Goal: Task Accomplishment & Management: Manage account settings

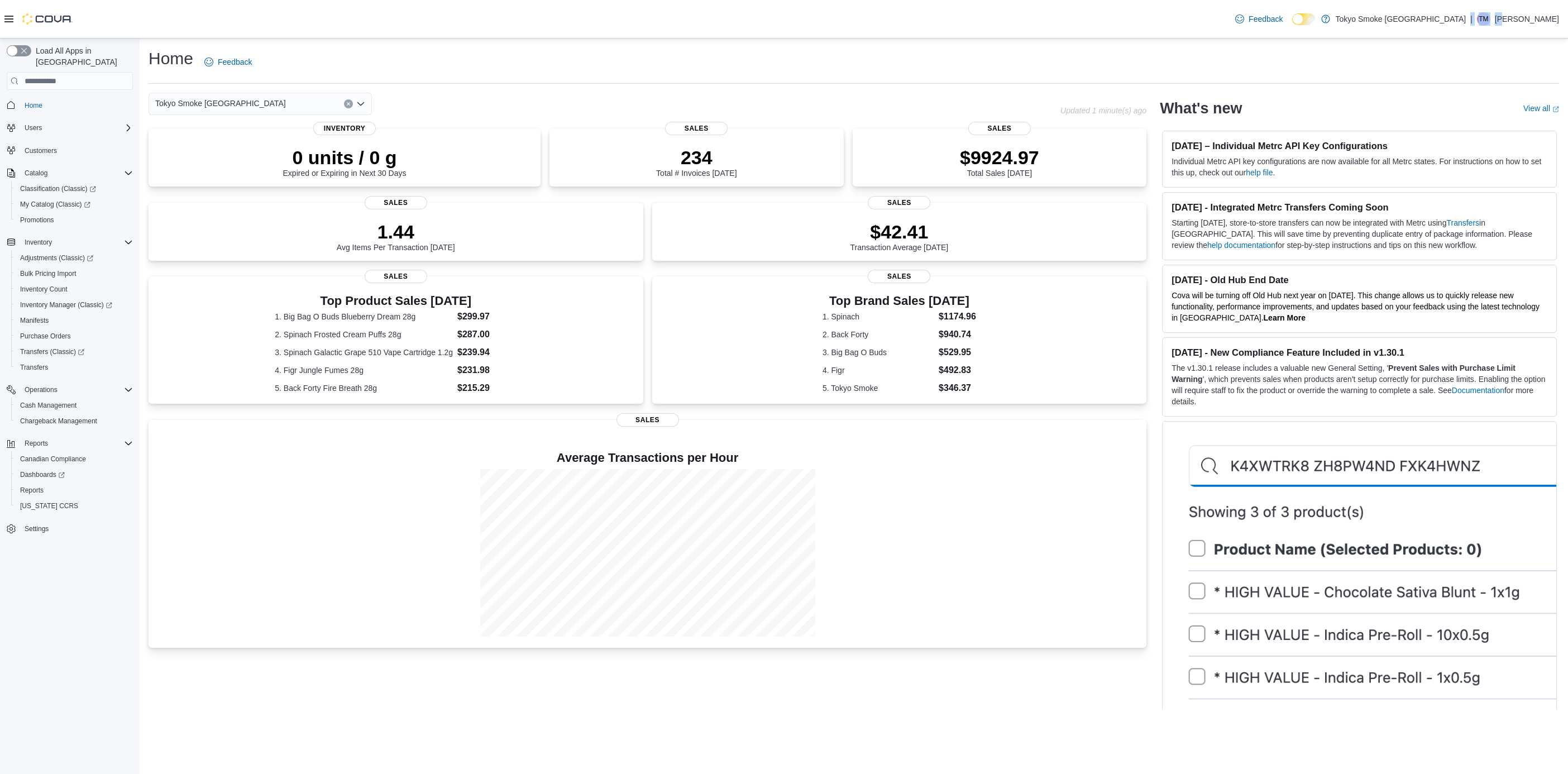
drag, startPoint x: 1524, startPoint y: 7, endPoint x: 1516, endPoint y: 16, distance: 12.0
click at [760, 16] on div "Feedback Dark Mode Tokyo Smoke [GEOGRAPHIC_DATA] | [PERSON_NAME]" at bounding box center [1394, 19] width 328 height 22
click at [760, 29] on div "Feedback Dark Mode Tokyo Smoke [GEOGRAPHIC_DATA] | [PERSON_NAME]" at bounding box center [1394, 19] width 328 height 22
click at [760, 19] on p "[PERSON_NAME]" at bounding box center [1526, 19] width 64 height 14
click at [760, 111] on span "Sign Out" at bounding box center [1486, 116] width 30 height 11
